Goal: Task Accomplishment & Management: Use online tool/utility

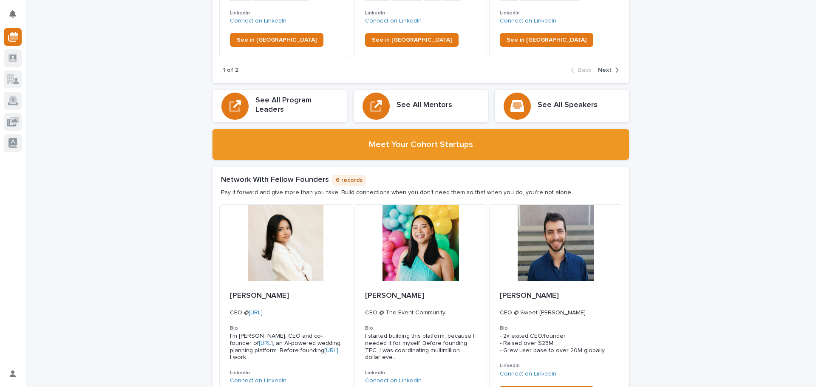
scroll to position [1318, 0]
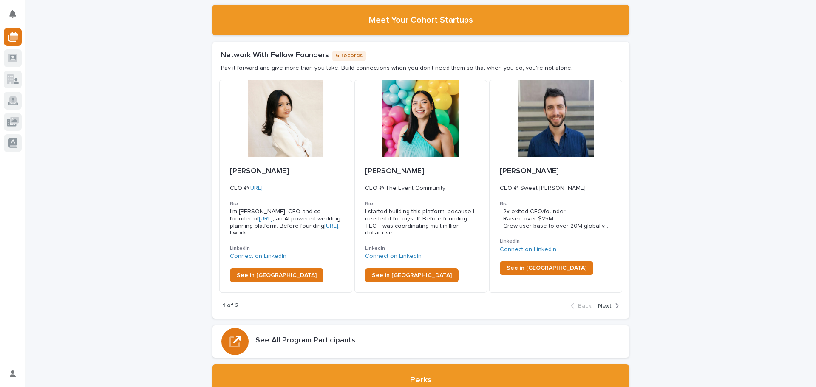
scroll to position [1424, 0]
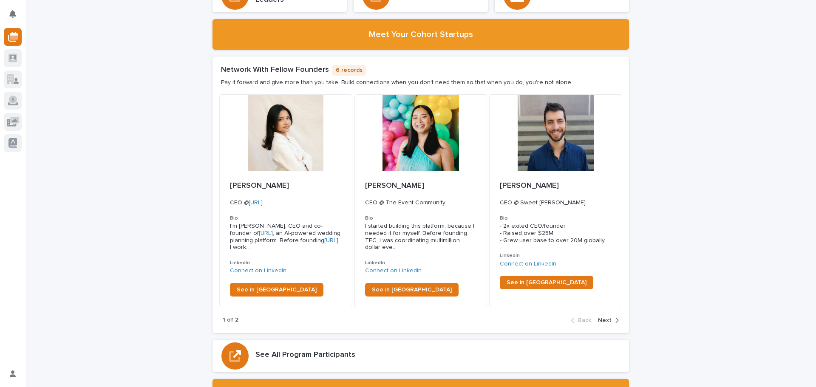
click at [608, 318] on span "Next" at bounding box center [605, 321] width 14 height 6
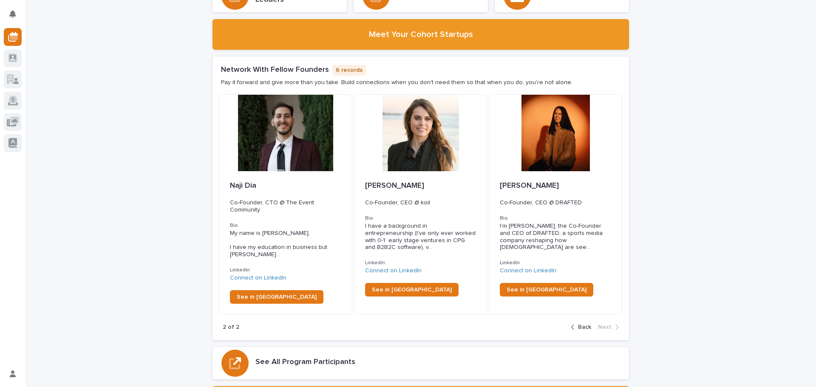
click at [571, 324] on icon "button" at bounding box center [573, 328] width 4 height 8
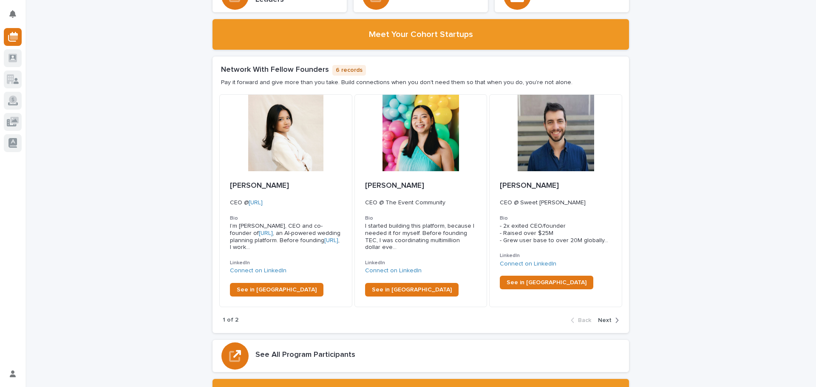
click at [612, 317] on div "button" at bounding box center [615, 321] width 7 height 8
